Goal: Navigation & Orientation: Find specific page/section

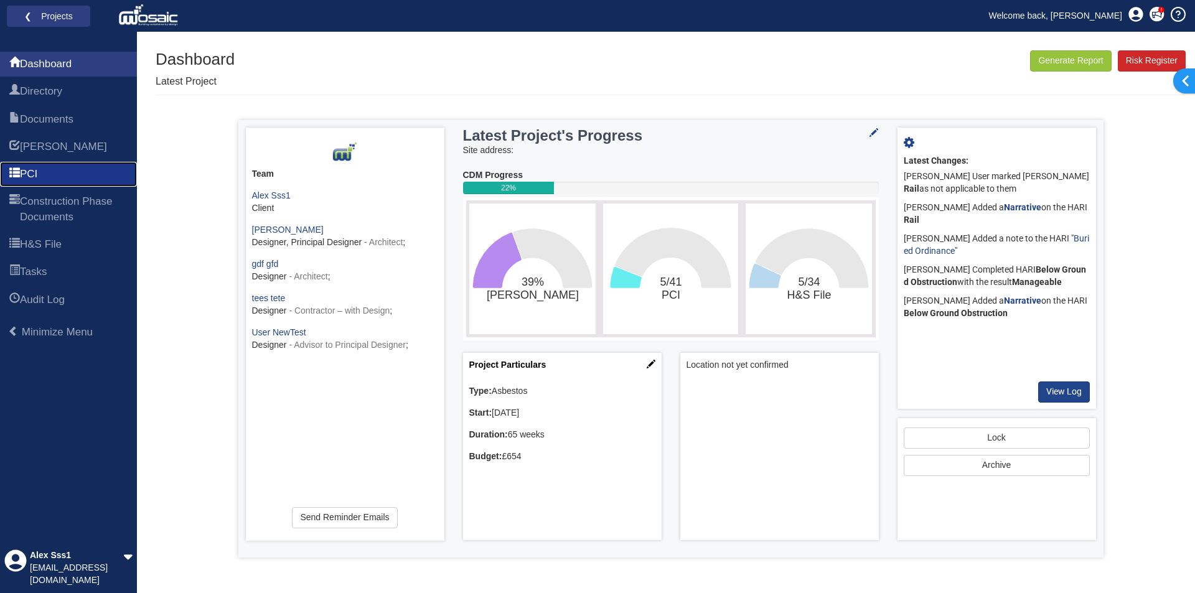
click at [47, 170] on link "PCI" at bounding box center [68, 174] width 137 height 25
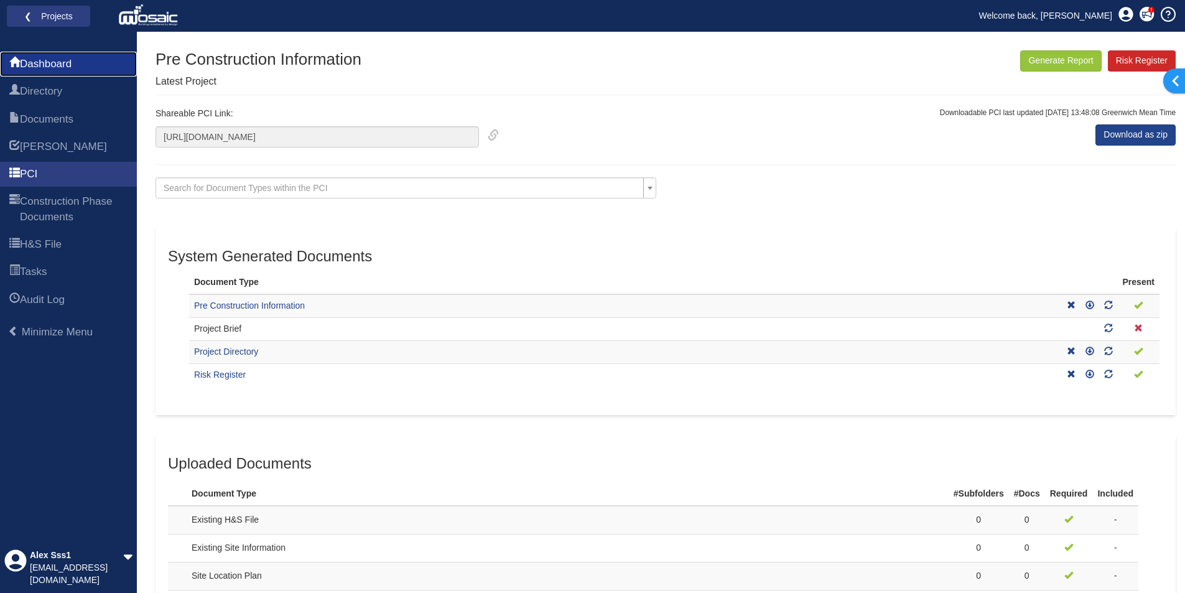
click at [65, 56] on link "Dashboard" at bounding box center [68, 64] width 137 height 25
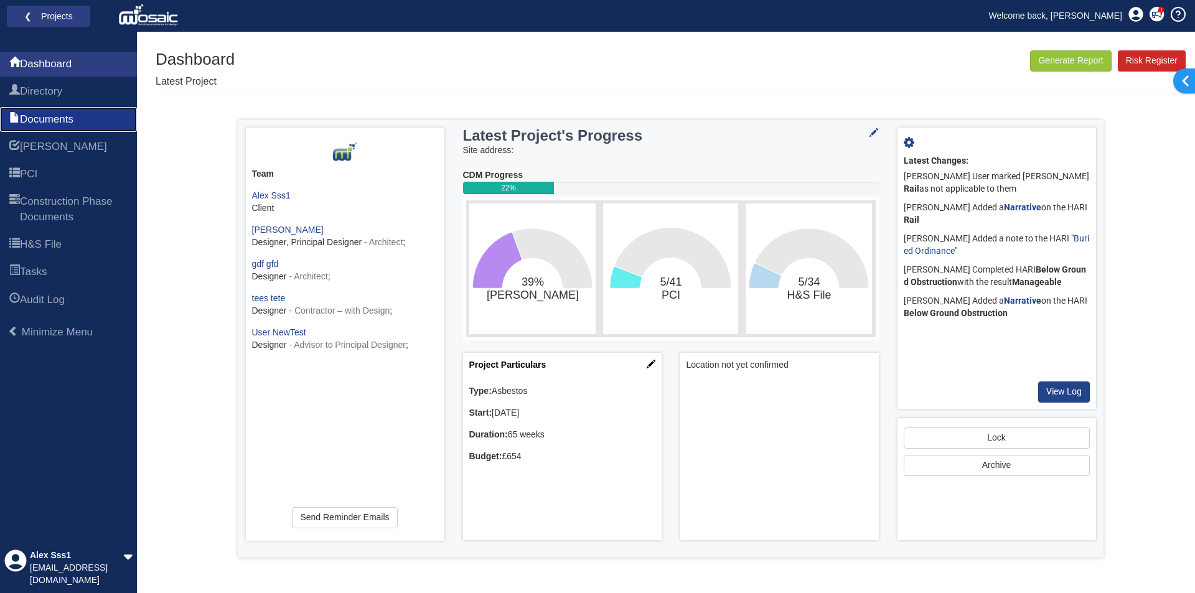
click at [73, 121] on span "Documents" at bounding box center [47, 119] width 54 height 15
